Goal: Connect with others: Participate in discussion

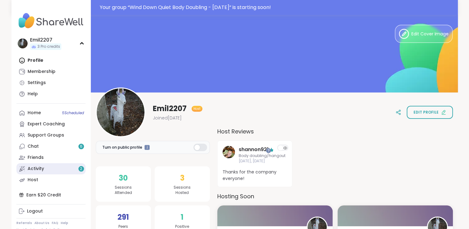
click at [46, 168] on link "Activity 2" at bounding box center [50, 168] width 69 height 11
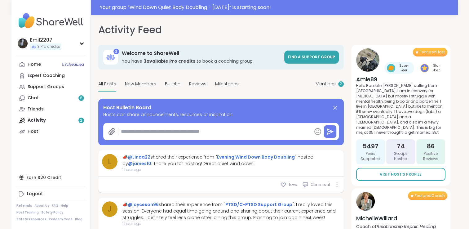
type textarea "*"
click at [53, 69] on link "Home 5 Scheduled" at bounding box center [50, 64] width 69 height 11
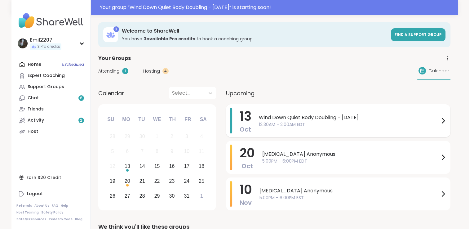
click at [301, 118] on span "Wind Down Quiet Body Doubling - [DATE]" at bounding box center [349, 117] width 180 height 7
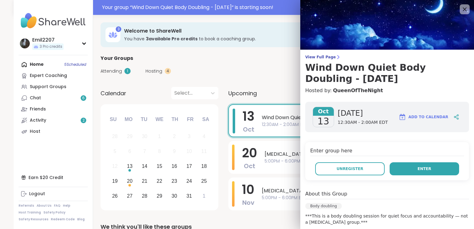
click at [406, 166] on button "Enter" at bounding box center [424, 168] width 69 height 13
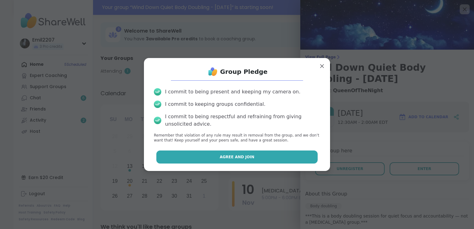
click at [284, 151] on button "Agree and Join" at bounding box center [237, 156] width 162 height 13
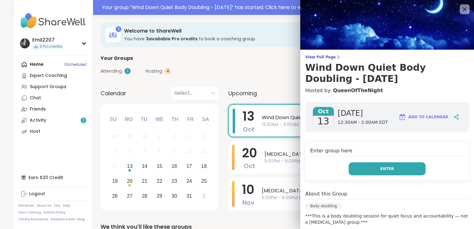
click at [354, 164] on button "Enter" at bounding box center [387, 168] width 77 height 13
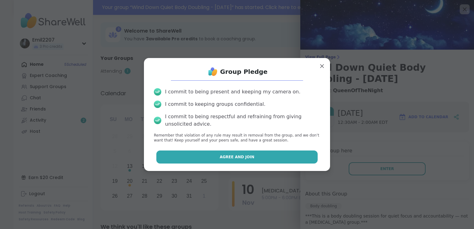
click at [262, 157] on button "Agree and Join" at bounding box center [237, 156] width 162 height 13
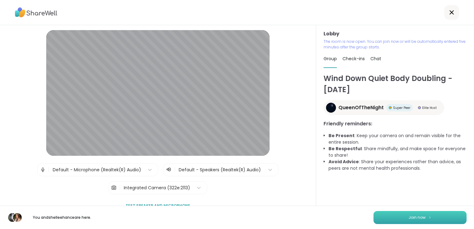
click at [388, 217] on button "Join now" at bounding box center [419, 217] width 93 height 13
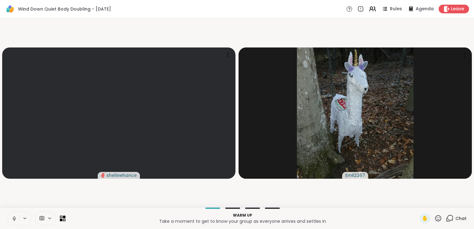
click at [12, 218] on icon at bounding box center [14, 219] width 6 height 6
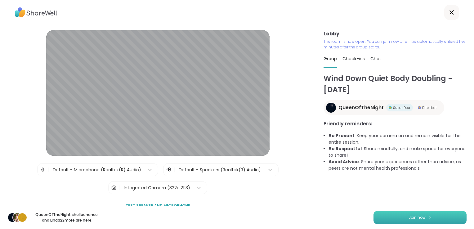
click at [383, 218] on button "Join now" at bounding box center [419, 217] width 93 height 13
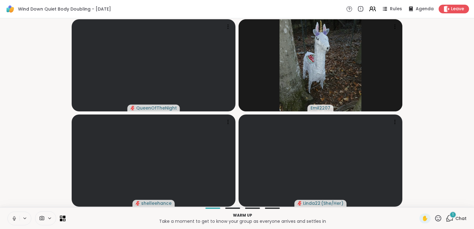
click at [16, 216] on icon at bounding box center [14, 219] width 6 height 6
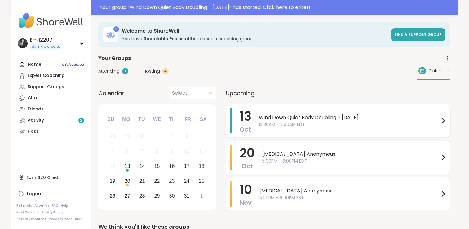
drag, startPoint x: 0, startPoint y: 0, endPoint x: 257, endPoint y: 121, distance: 283.8
drag, startPoint x: 257, startPoint y: 121, endPoint x: 249, endPoint y: 120, distance: 7.5
drag, startPoint x: 249, startPoint y: 120, endPoint x: 268, endPoint y: 131, distance: 21.7
drag, startPoint x: 268, startPoint y: 131, endPoint x: 265, endPoint y: 121, distance: 10.3
click at [265, 121] on span "12:30AM - 2:00AM EDT" at bounding box center [349, 124] width 180 height 7
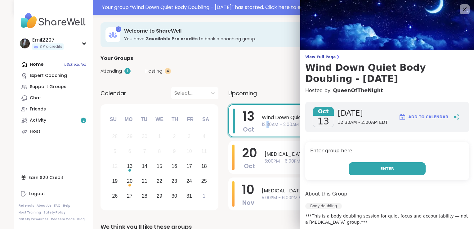
drag, startPoint x: 371, startPoint y: 168, endPoint x: 356, endPoint y: 168, distance: 14.9
drag, startPoint x: 356, startPoint y: 168, endPoint x: 347, endPoint y: 171, distance: 9.4
click at [349, 171] on button "Enter" at bounding box center [387, 168] width 77 height 13
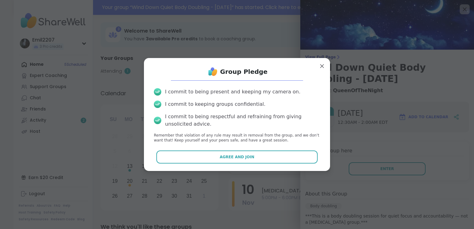
drag, startPoint x: 279, startPoint y: 155, endPoint x: 267, endPoint y: 159, distance: 13.0
click at [267, 159] on button "Agree and Join" at bounding box center [237, 156] width 162 height 13
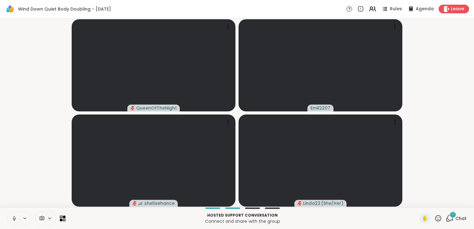
drag, startPoint x: 18, startPoint y: 216, endPoint x: 13, endPoint y: 222, distance: 8.6
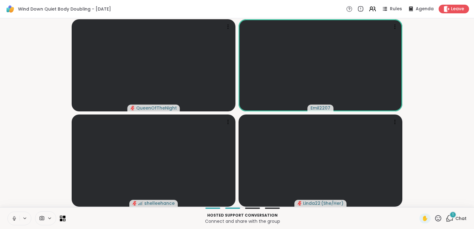
drag, startPoint x: 13, startPoint y: 222, endPoint x: 20, endPoint y: 28, distance: 194.2
click at [20, 28] on video-player-container "QueenOfTheNight Emil2207 shelleehance Linda22 ( She/Her )" at bounding box center [237, 113] width 466 height 184
click at [11, 221] on button at bounding box center [14, 218] width 12 height 13
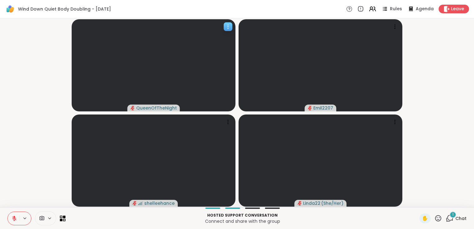
click at [169, 94] on video at bounding box center [154, 65] width 164 height 92
click at [449, 214] on div "1" at bounding box center [452, 214] width 7 height 7
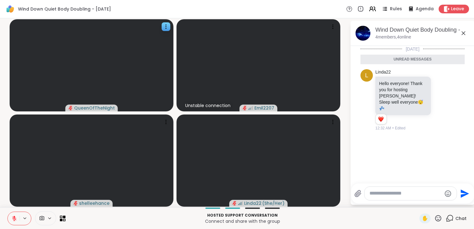
click at [380, 196] on textarea "Type your message" at bounding box center [405, 193] width 72 height 7
type textarea "**********"
